Goal: Task Accomplishment & Management: Use online tool/utility

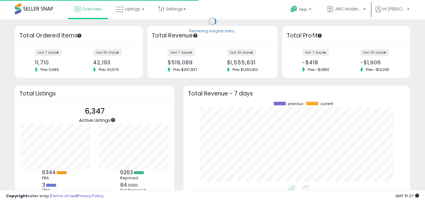
scroll to position [83, 215]
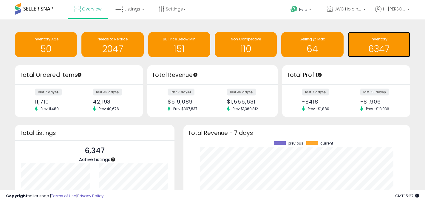
click at [377, 47] on h1 "6347" at bounding box center [379, 49] width 56 height 10
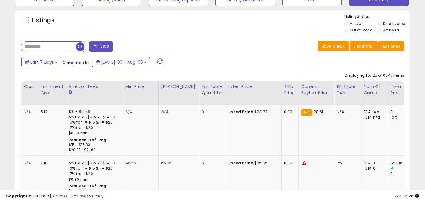
scroll to position [0, 151]
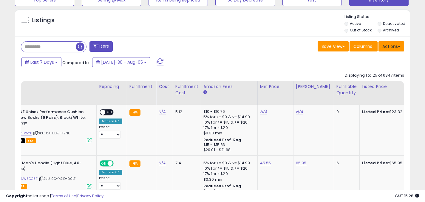
click at [394, 46] on button "Actions" at bounding box center [392, 46] width 26 height 10
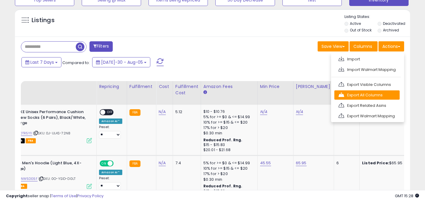
click at [378, 94] on link "Export All Columns" at bounding box center [367, 94] width 65 height 9
